Goal: Check status: Check status

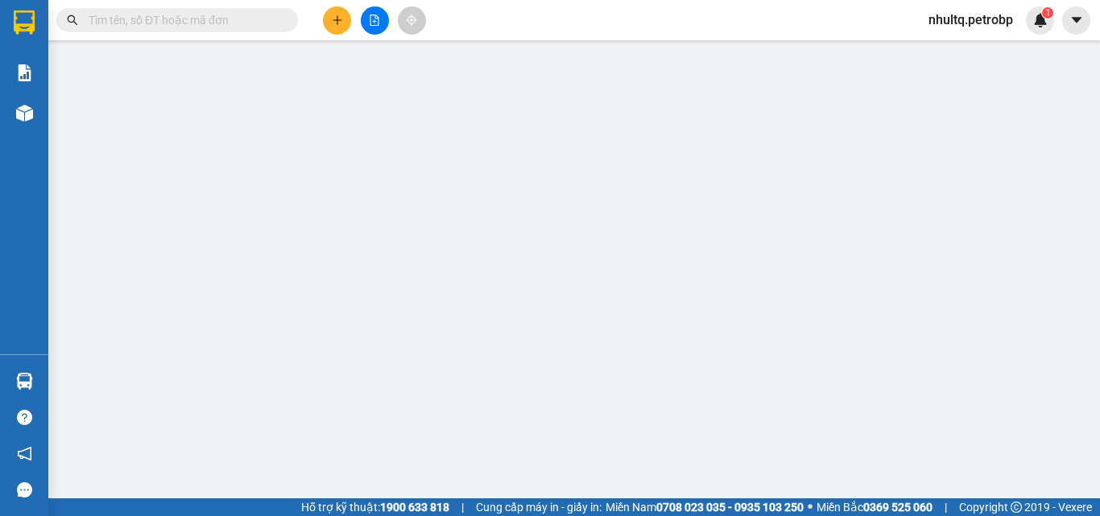
click at [122, 22] on input "text" at bounding box center [184, 20] width 190 height 18
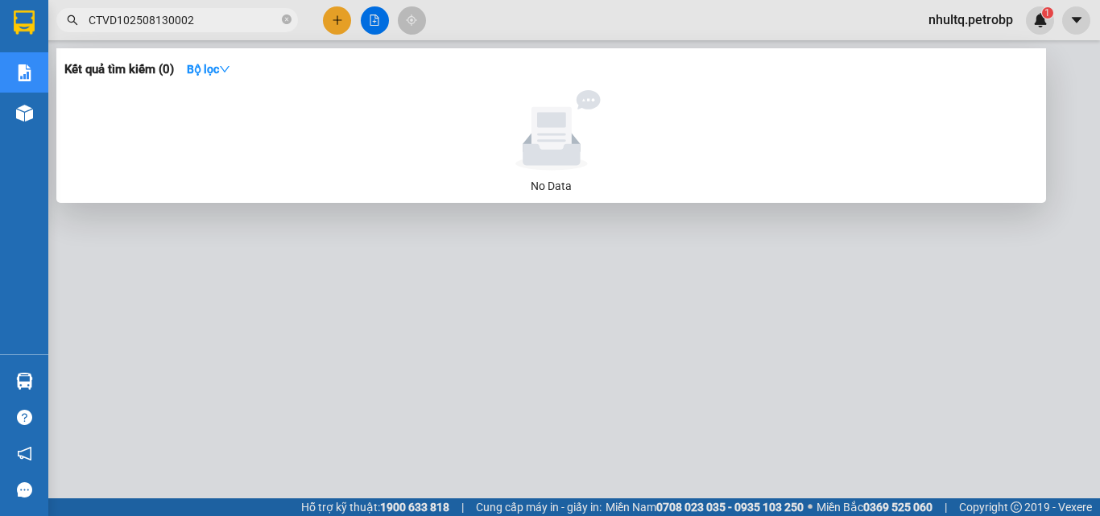
click at [116, 14] on input "CTVD102508130002" at bounding box center [184, 20] width 190 height 18
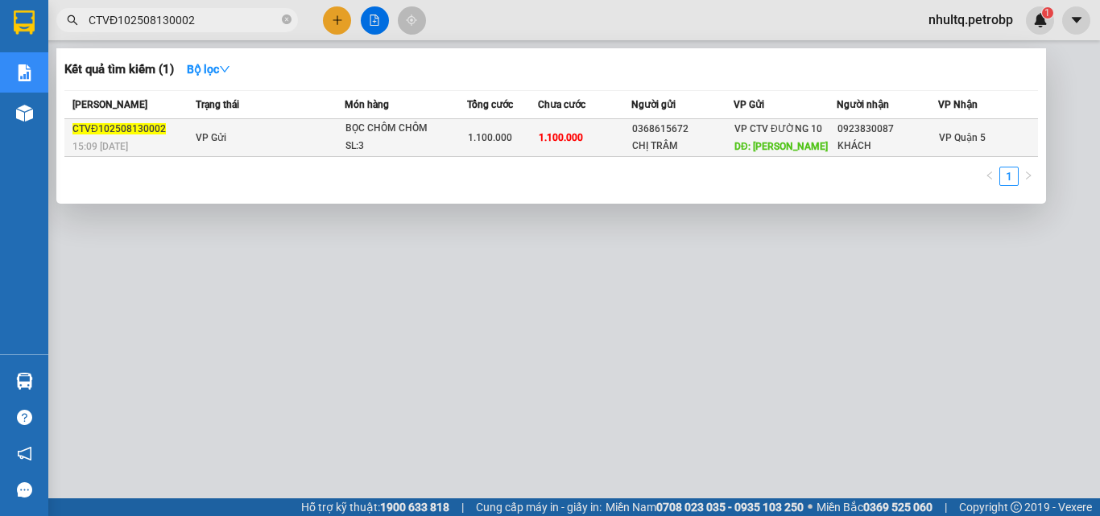
type input "CTVĐ102508130002"
click at [118, 127] on span "CTVĐ102508130002" at bounding box center [118, 128] width 93 height 11
copy span "CTVĐ102508130002"
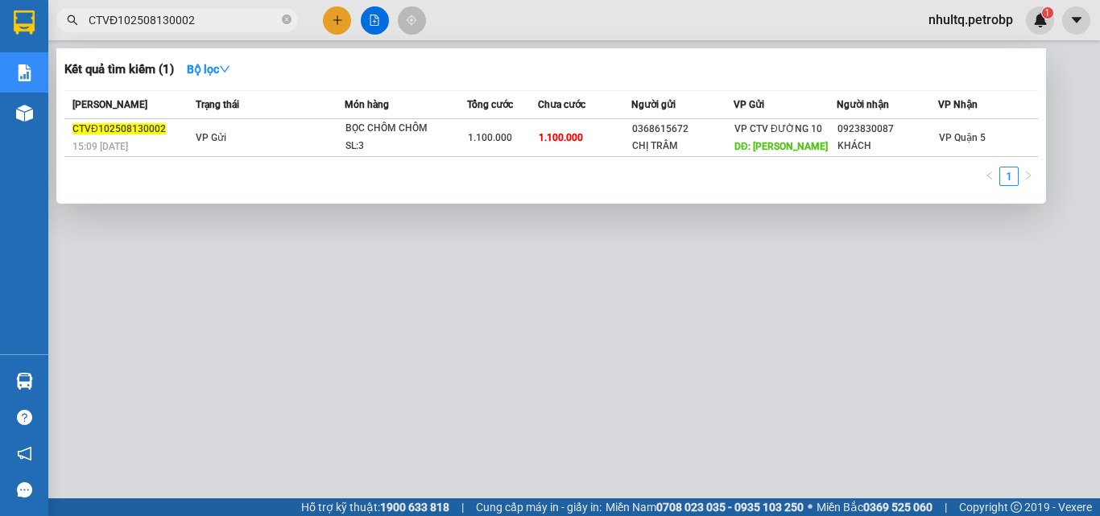
click at [402, 319] on div at bounding box center [550, 258] width 1100 height 516
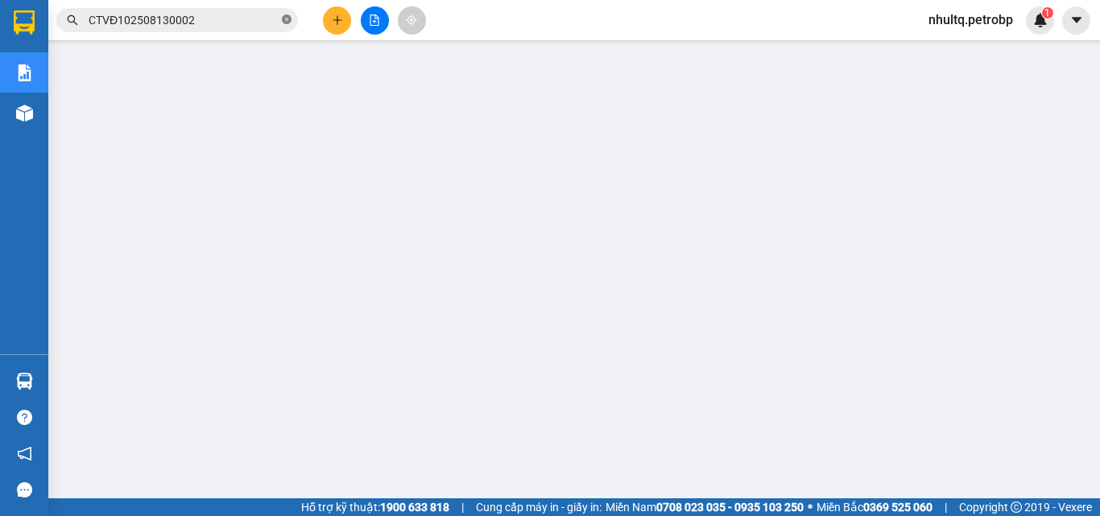
click at [289, 22] on icon "close-circle" at bounding box center [287, 19] width 10 height 10
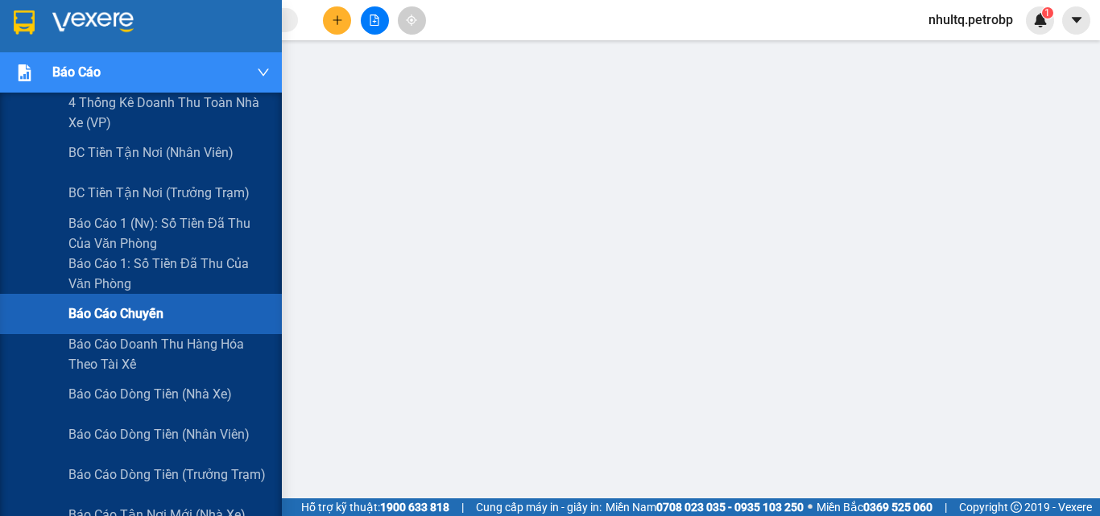
click at [95, 77] on span "Báo cáo" at bounding box center [76, 72] width 48 height 20
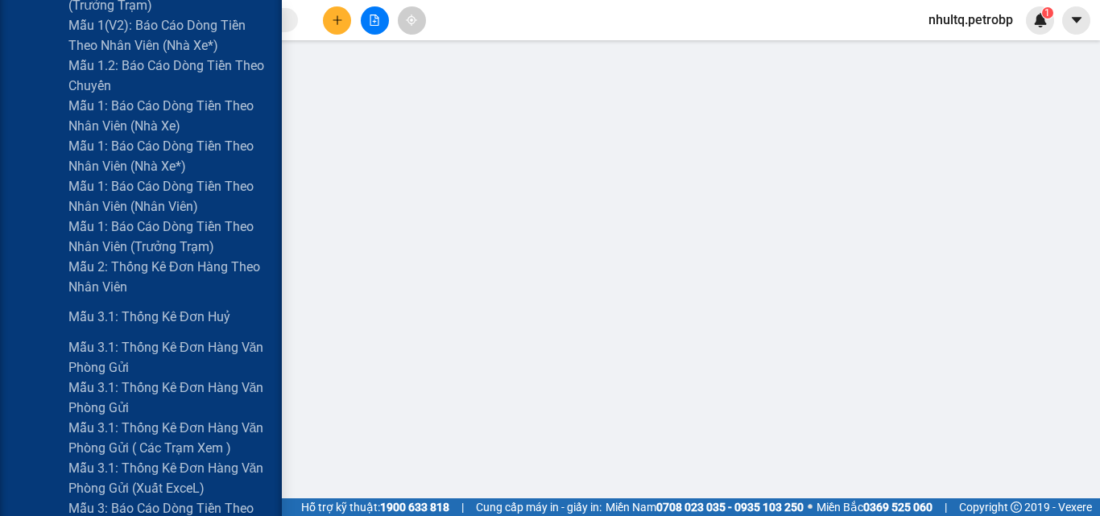
scroll to position [806, 0]
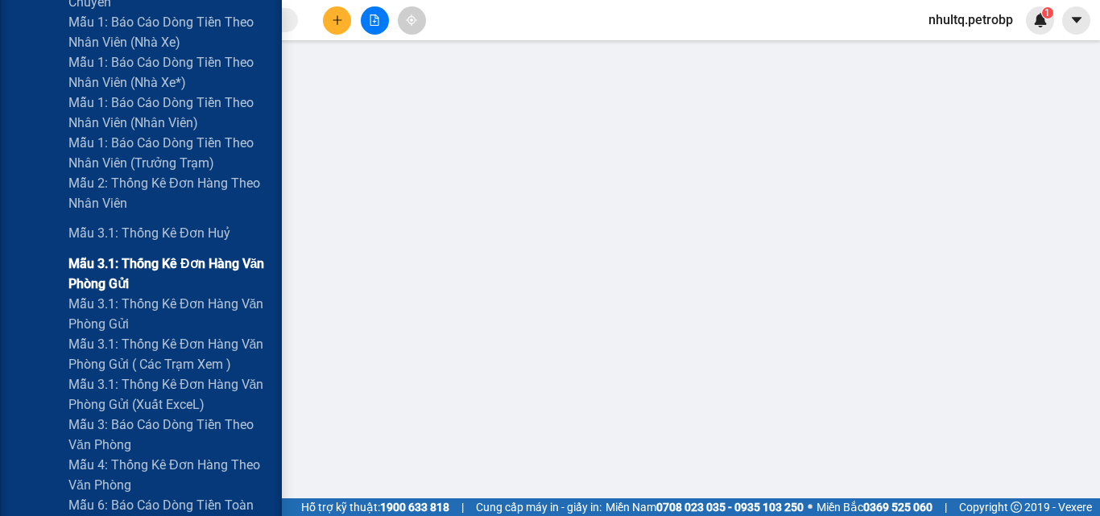
click at [143, 268] on span "Mẫu 3.1: Thống kê đơn hàng văn phòng gửi" at bounding box center [168, 274] width 201 height 40
